Goal: Register for event/course

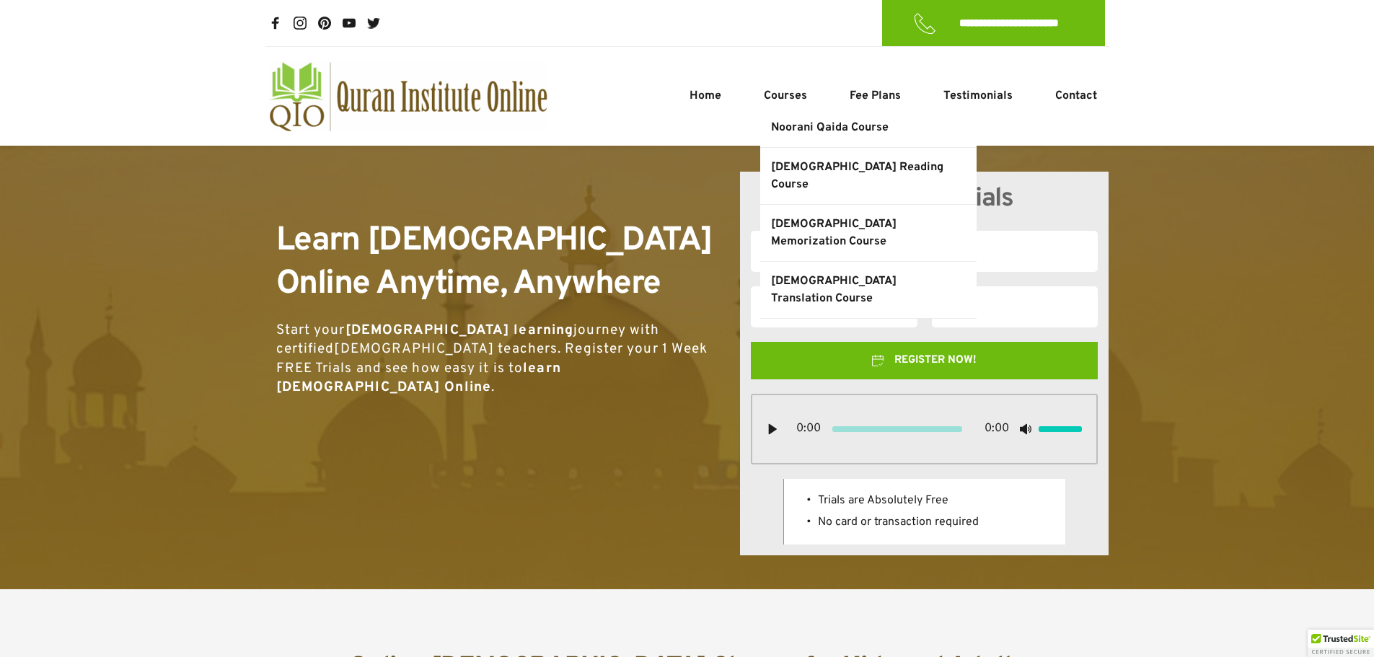
click at [821, 216] on span "[DEMOGRAPHIC_DATA] Memorization Course" at bounding box center [861, 233] width 180 height 35
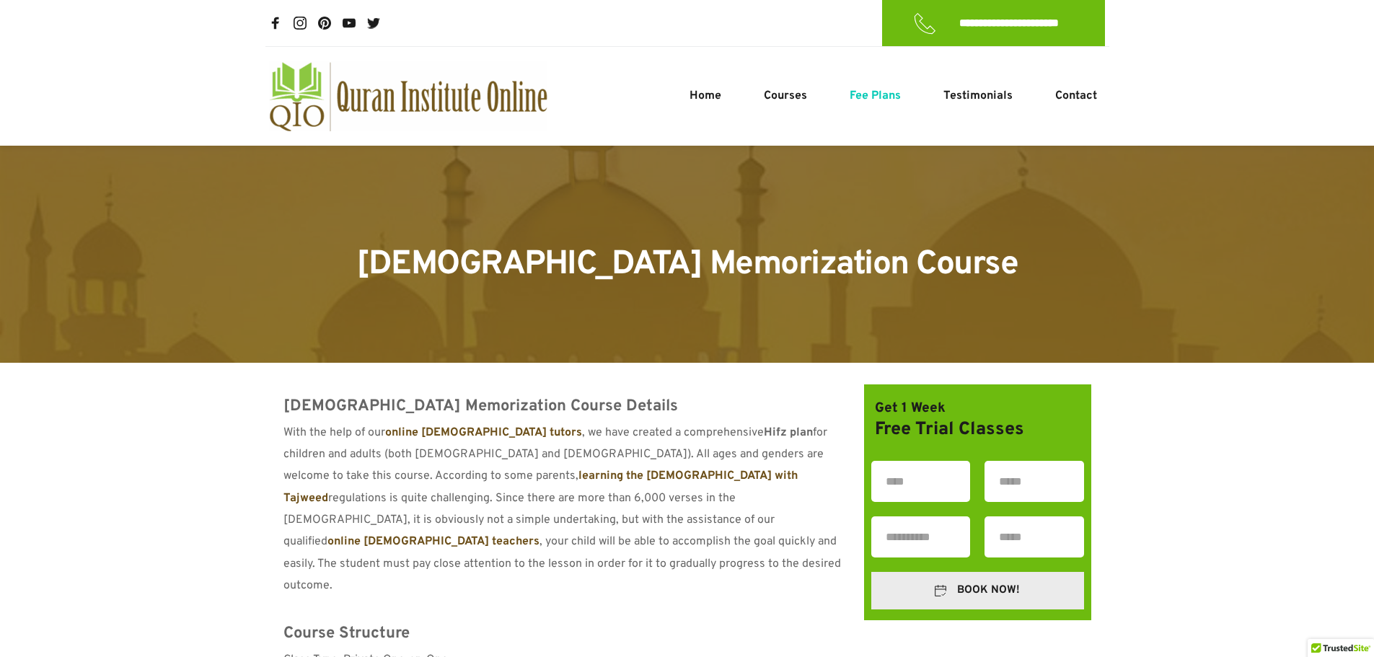
click at [874, 99] on span "Fee Plans" at bounding box center [875, 95] width 51 height 17
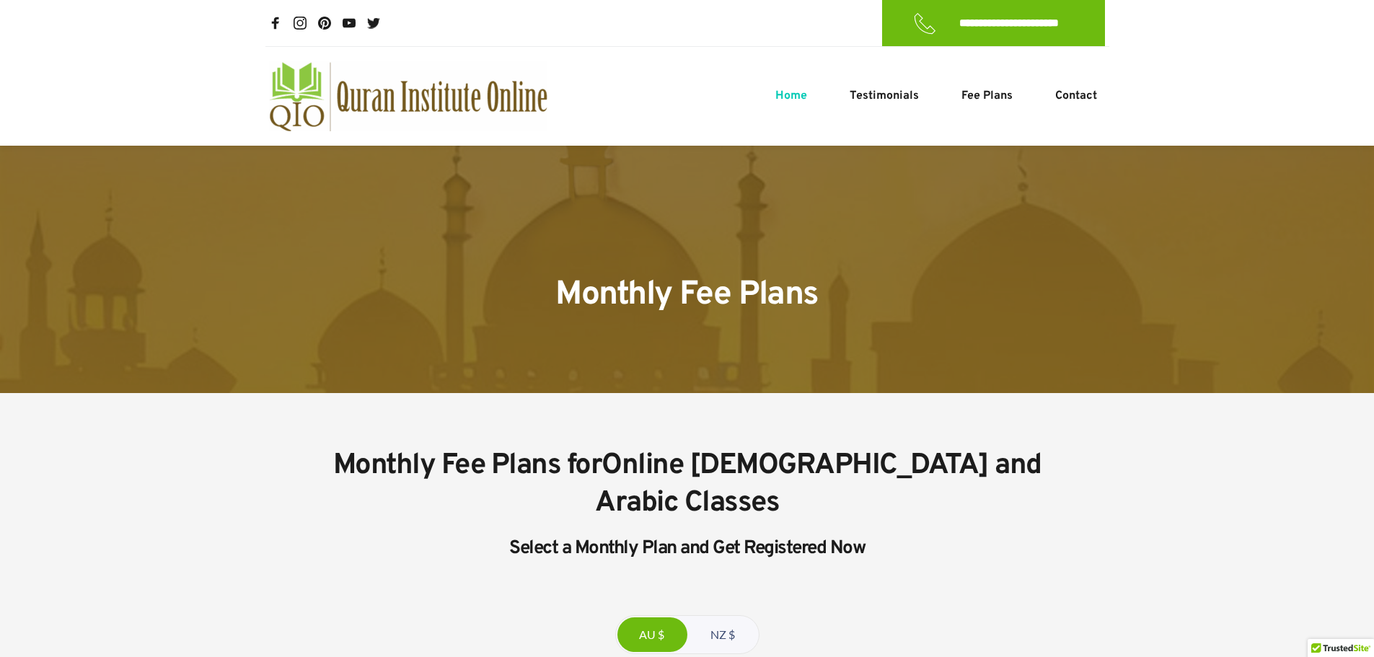
click at [790, 99] on span "Home" at bounding box center [792, 95] width 32 height 17
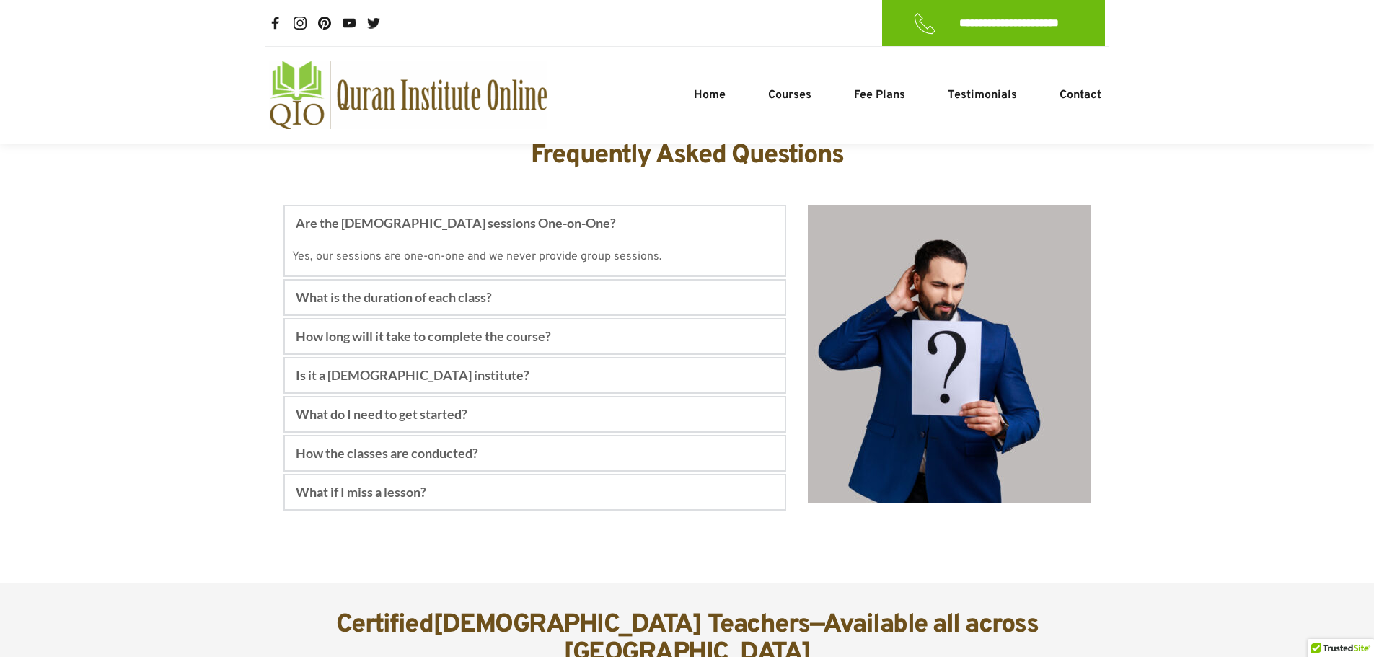
scroll to position [5143, 0]
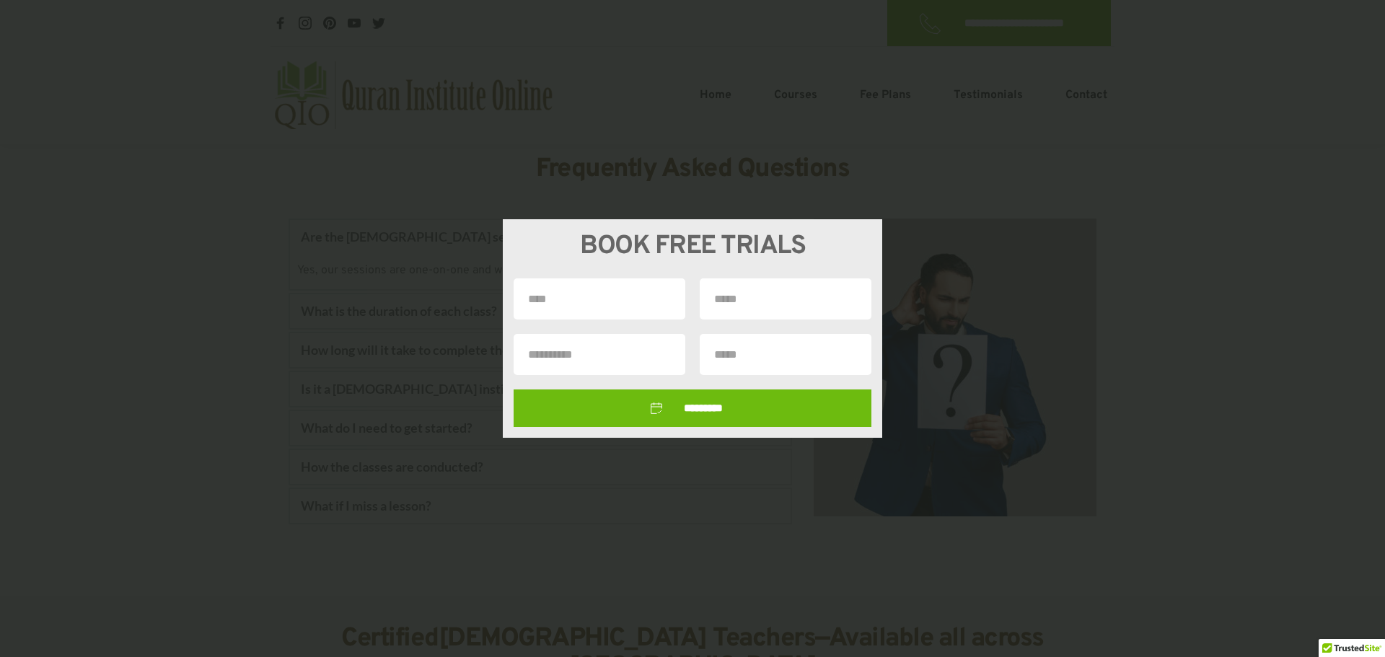
click at [278, 373] on div "BOOK FREE TRIALS *********" at bounding box center [692, 328] width 1385 height 657
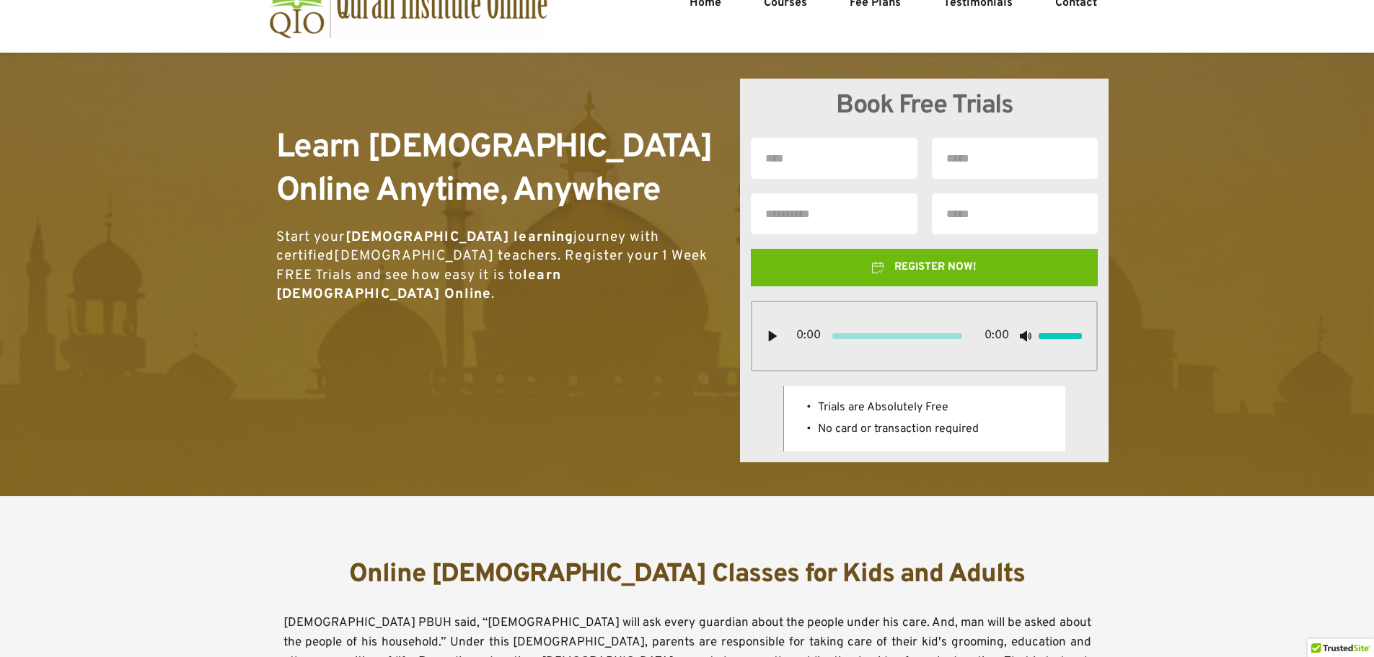
scroll to position [0, 0]
